Goal: Task Accomplishment & Management: Use online tool/utility

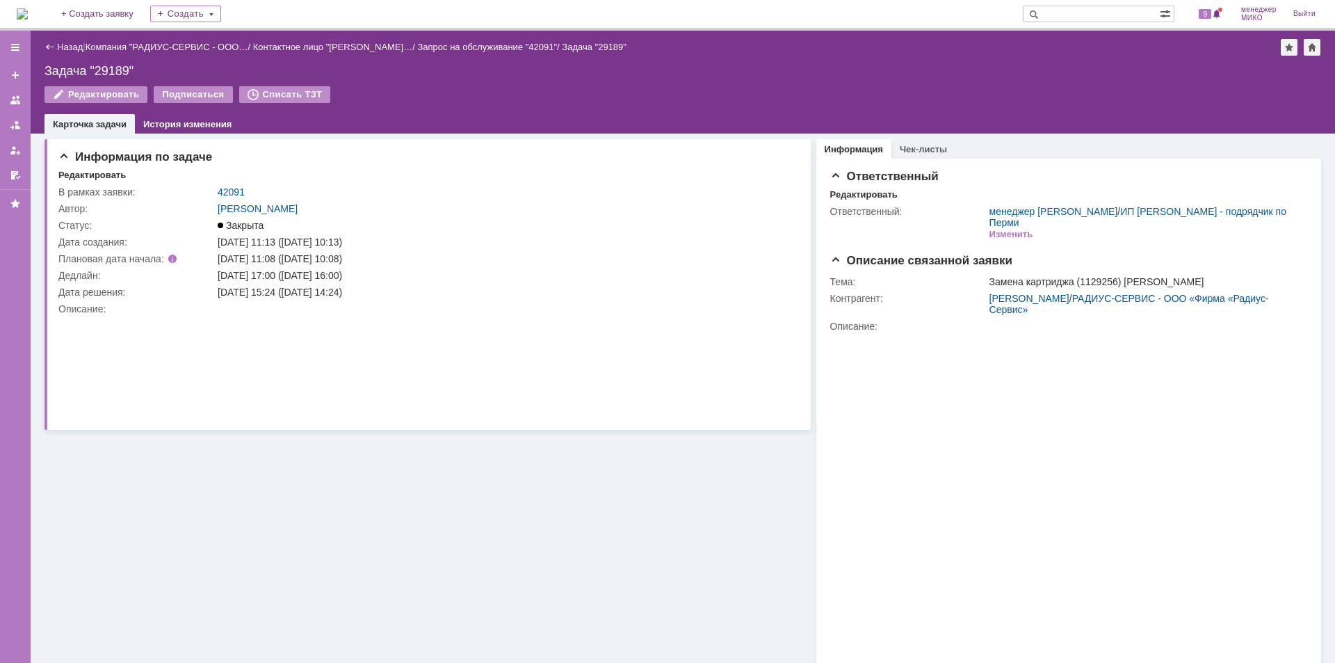
click at [77, 47] on link "Назад" at bounding box center [70, 47] width 26 height 10
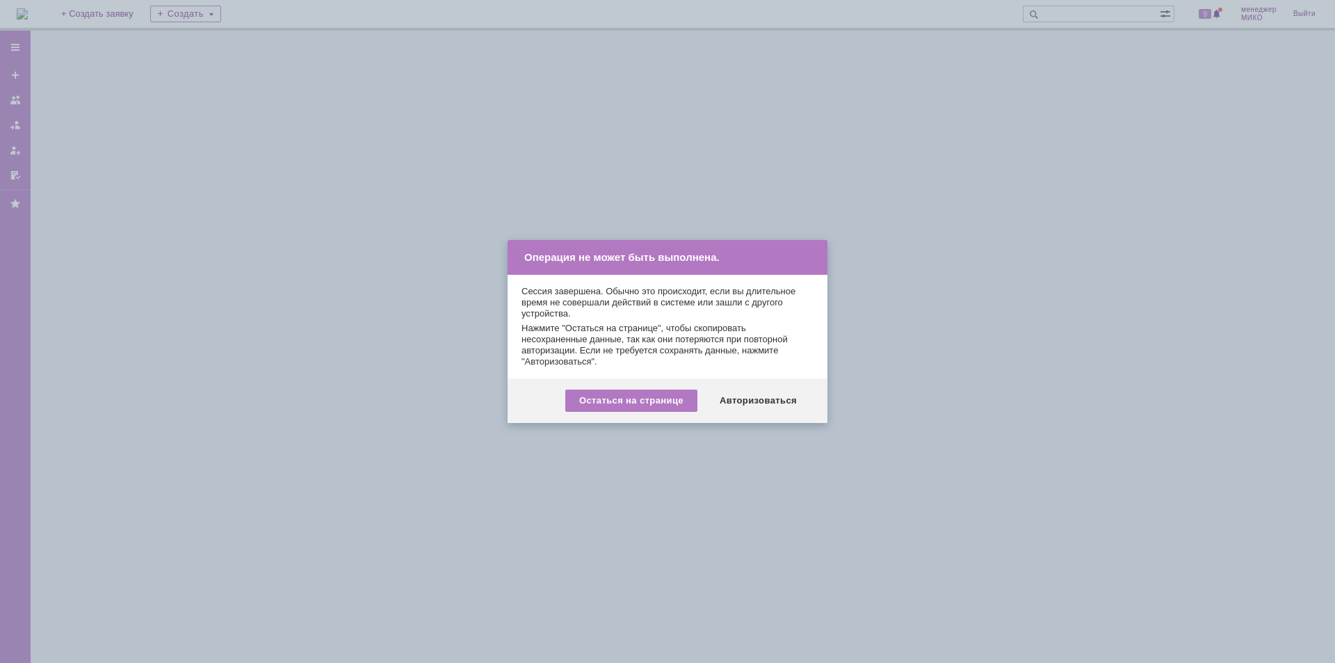
click at [743, 387] on div "Остаться на странице Авторизоваться" at bounding box center [668, 400] width 320 height 45
click at [743, 400] on div "Авторизоваться" at bounding box center [758, 400] width 105 height 22
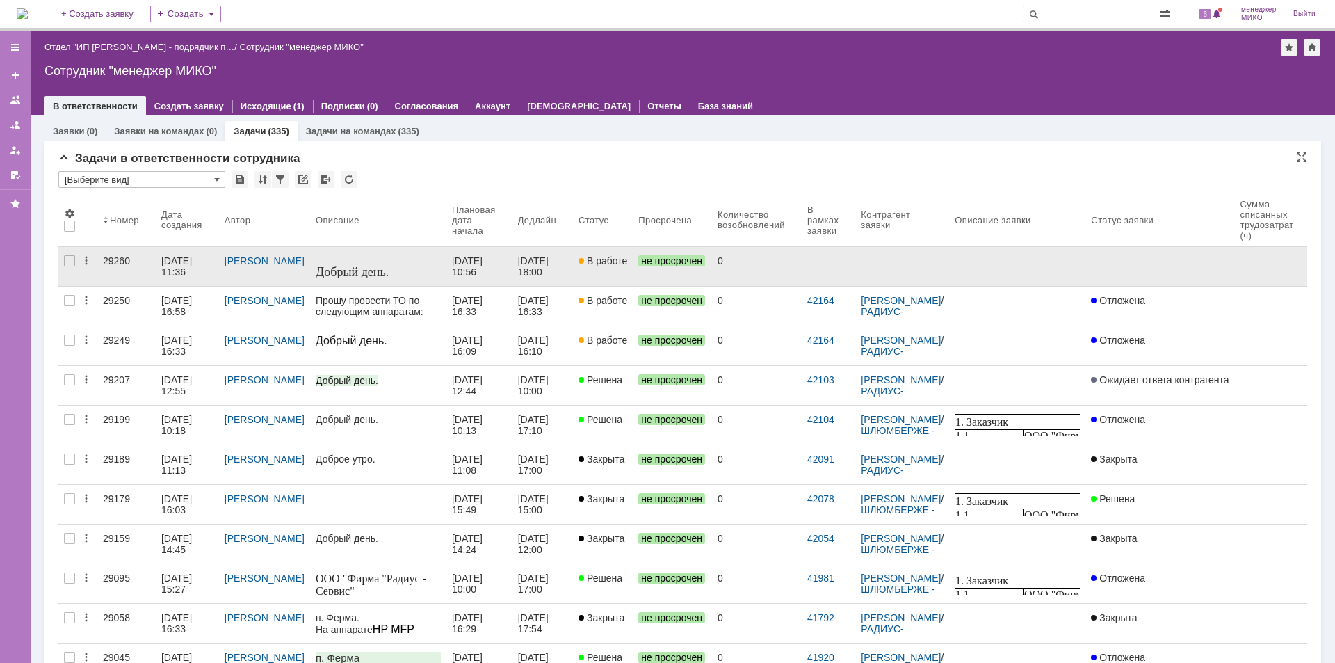
click at [120, 257] on div "29260" at bounding box center [126, 260] width 47 height 11
